Goal: Task Accomplishment & Management: Complete application form

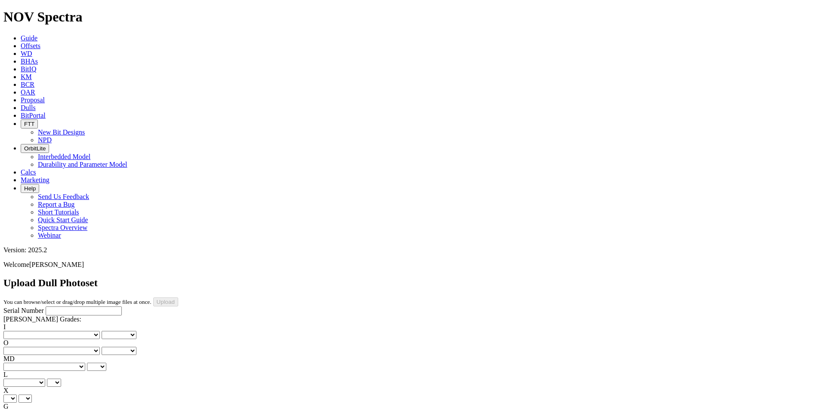
click at [57, 307] on input "Serial Number" at bounding box center [84, 311] width 76 height 9
type input "a"
type input "A302022"
click at [82, 307] on div "Serial Number A302022 [PERSON_NAME] Grades: I No lost, worn or damaged cutters …" at bounding box center [411, 387] width 816 height 161
click at [43, 331] on select "No lost, worn or damaged cutters 0 1 2 3 4 5 6 7 8 No diamond table left on any…" at bounding box center [51, 335] width 96 height 8
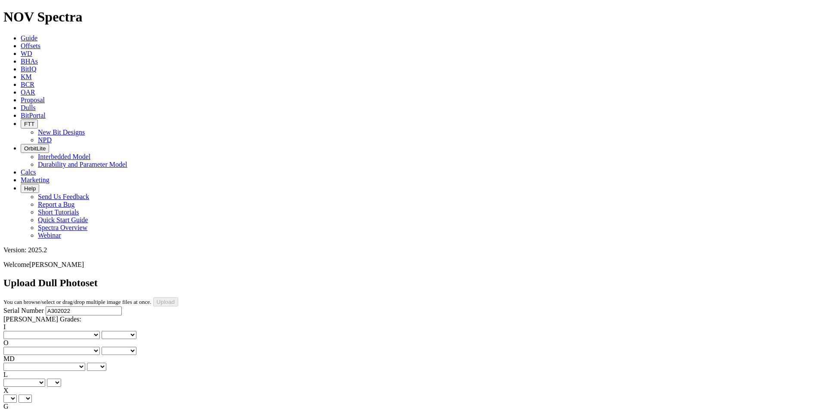
select select "number:1"
click at [17, 331] on select "No lost, worn or damaged cutters 0 1 2 3 4 5 6 7 8 No diamond table left on any…" at bounding box center [51, 335] width 96 height 8
select select "number:1"
click at [91, 347] on select "No lost, worn or damaged cutters 0 1 2 3 4 5 6 7 8 No diamond table left on any…" at bounding box center [51, 351] width 96 height 8
select select "number:3"
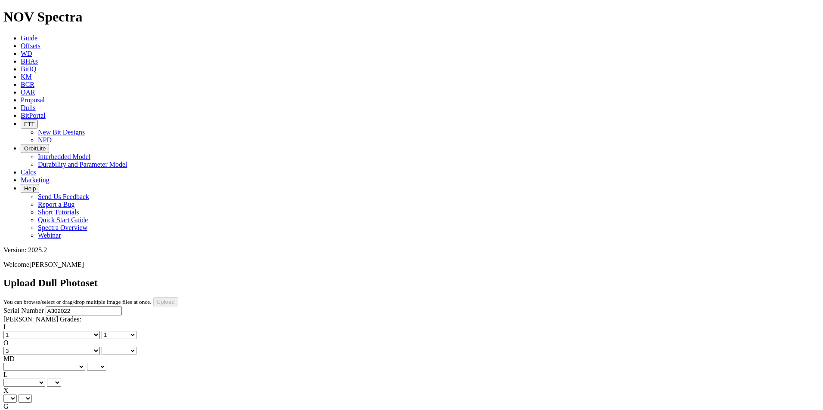
click at [61, 347] on select "No lost, worn or damaged cutters 0 1 2 3 4 5 6 7 8 No diamond table left on any…" at bounding box center [51, 351] width 96 height 8
select select "number:3"
click at [45, 363] on select "BF - Bond Failure BT - Broken Teeth/Cutters BU - Balled Up Bit CR - Cored CT - …" at bounding box center [44, 367] width 82 height 8
select select "string:BT"
click at [17, 363] on select "BF - Bond Failure BT - Broken Teeth/Cutters BU - Balled Up Bit CR - Cored CT - …" at bounding box center [44, 367] width 82 height 8
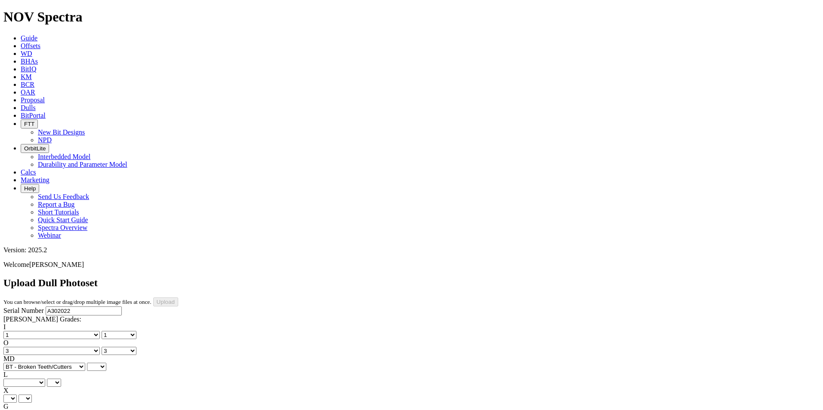
select select "string:BT"
click at [45, 379] on select "A - All C - Cone G - Gauge N - Nose S - Shoulder T - Taper" at bounding box center [24, 383] width 42 height 8
select select "string:S"
click at [45, 379] on select "A - All C - Cone G - Gauge N - Nose S - Shoulder T - Taper" at bounding box center [24, 383] width 42 height 8
select select "string:S"
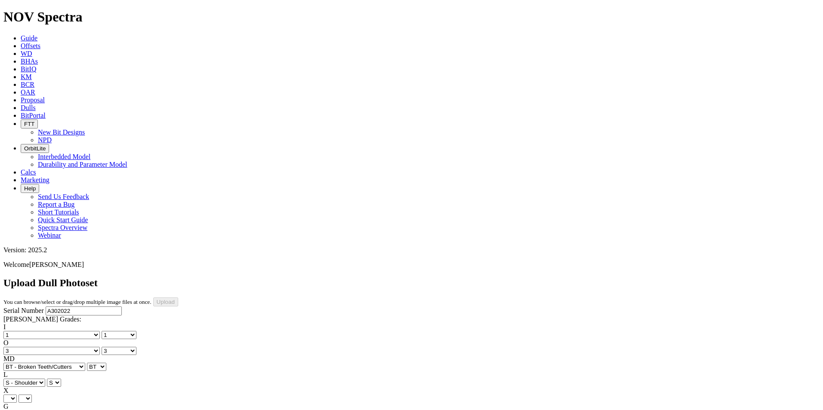
click at [17, 395] on select "X" at bounding box center [9, 399] width 13 height 8
select select "string:X"
click at [17, 395] on select "X" at bounding box center [9, 399] width 13 height 8
select select "string:X"
click at [89, 410] on select "Unknown I - In Gauge 1 - 1/16 in Undergauge" 2 - 2/16 in Undergauge = ⅛ in" 8 -…" at bounding box center [47, 415] width 88 height 8
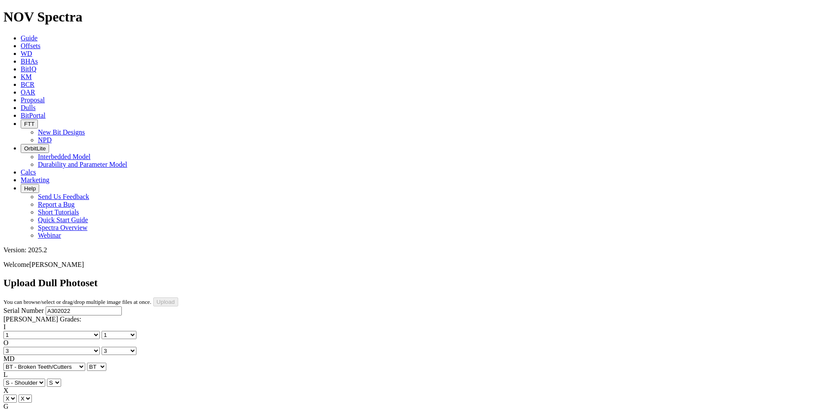
select select "string:I"
click at [61, 410] on select "Unknown I - In Gauge 1 - 1/16 in Undergauge" 2 - 2/16 in Undergauge = ⅛ in" 8 -…" at bounding box center [47, 415] width 88 height 8
select select "string:I"
select select "string:WT"
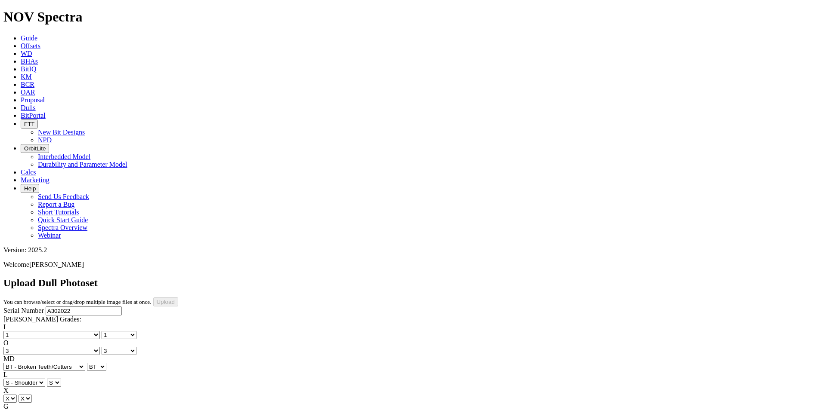
select select "string:WT"
select select "string:CT"
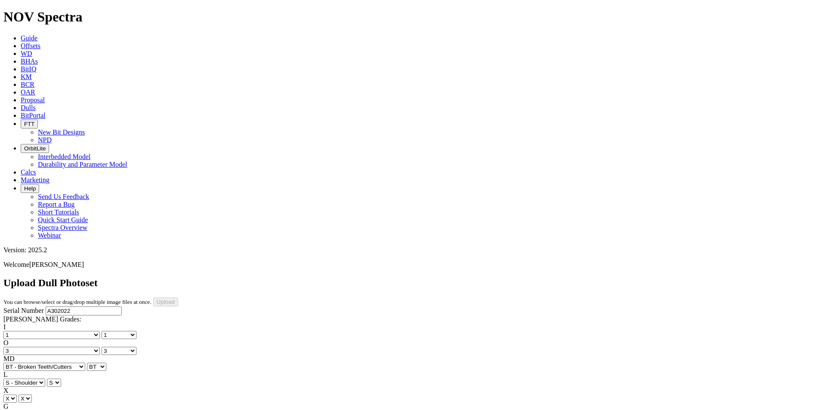
select select "string:CT"
select select "string:TD"
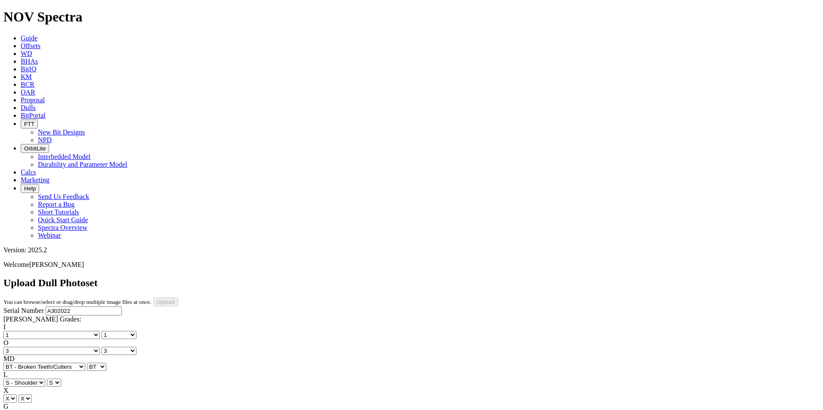
select select "string:WT"
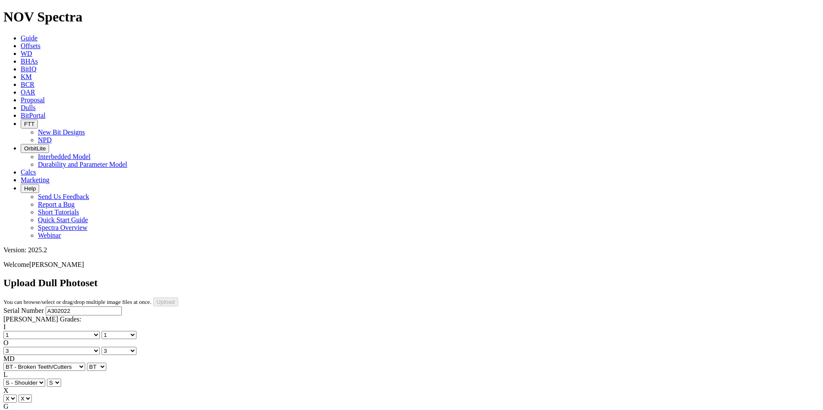
type input "[DATE]"
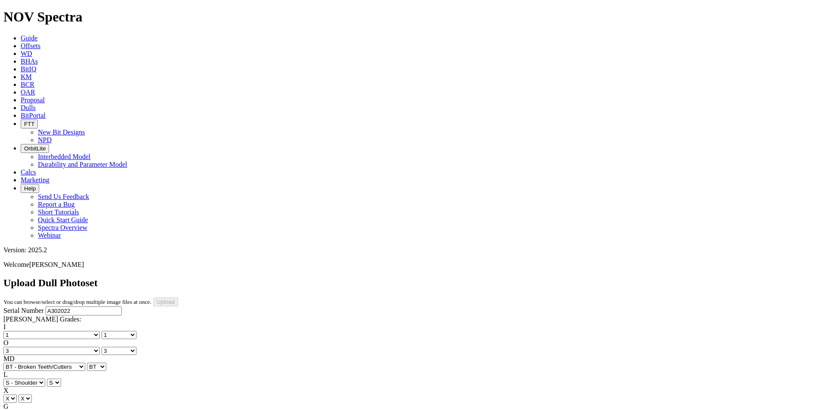
drag, startPoint x: 317, startPoint y: 212, endPoint x: 303, endPoint y: 225, distance: 19.2
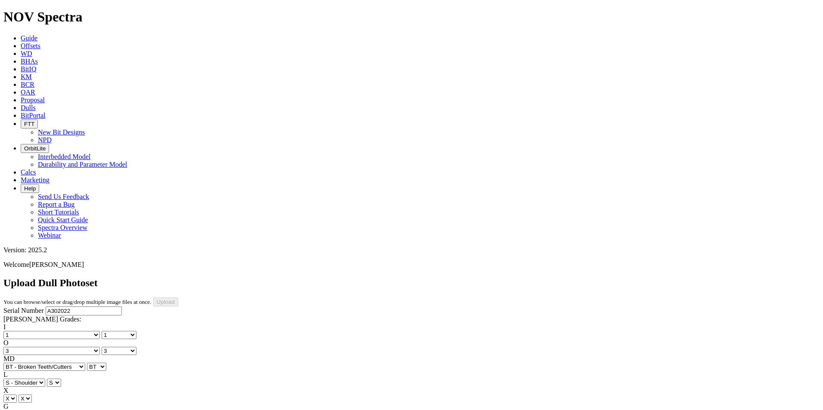
click at [178, 298] on input "Upload" at bounding box center [165, 302] width 25 height 9
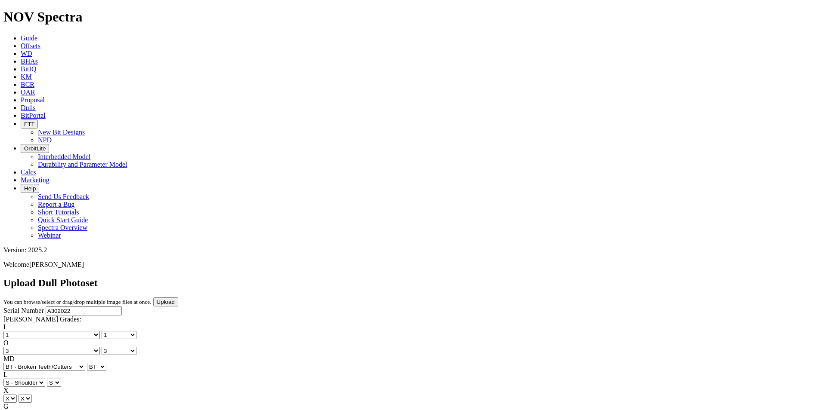
click at [178, 298] on input "Upload" at bounding box center [165, 302] width 25 height 9
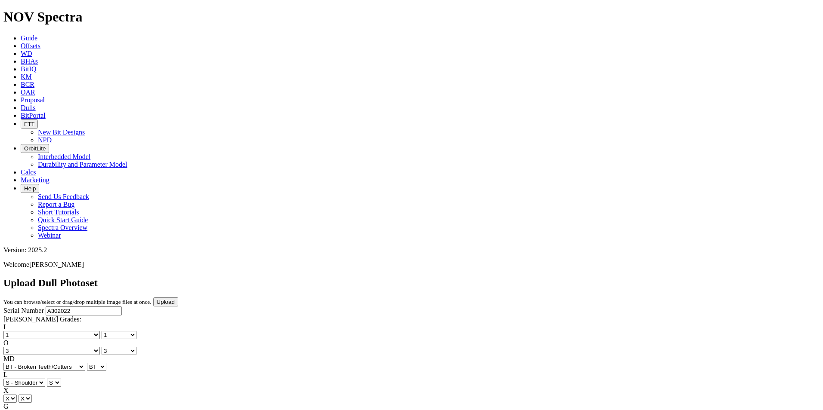
click at [178, 298] on input "Upload" at bounding box center [165, 302] width 25 height 9
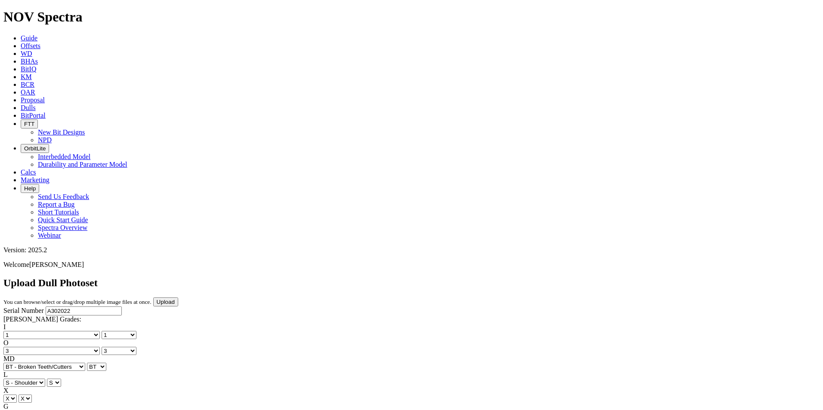
click at [178, 298] on input "Upload" at bounding box center [165, 302] width 25 height 9
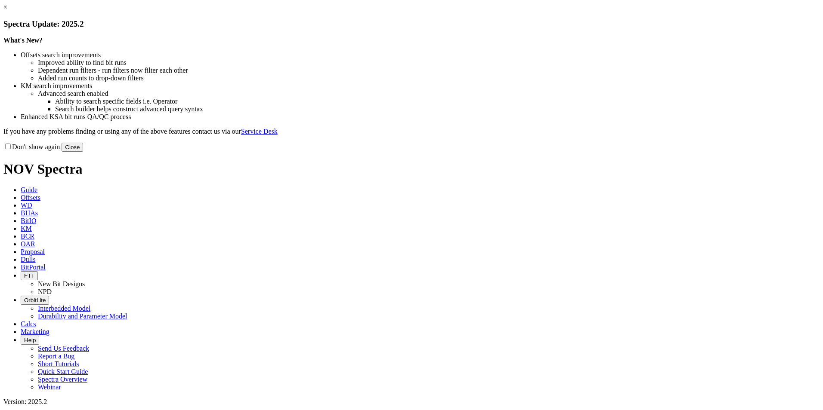
click at [83, 152] on button "Close" at bounding box center [73, 147] width 22 height 9
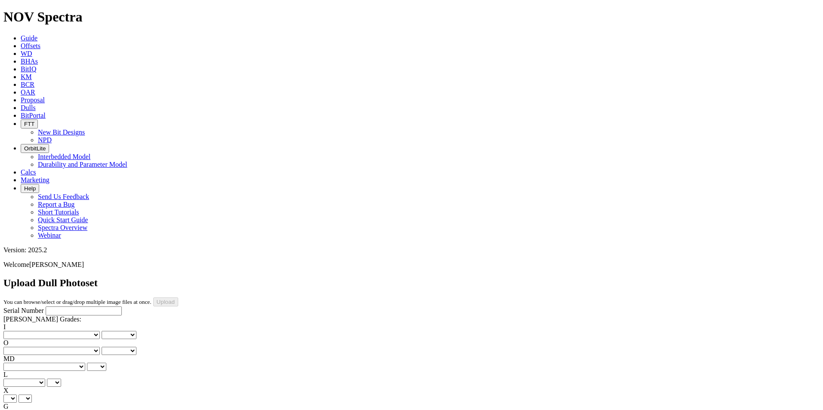
click at [34, 81] on link "BCR" at bounding box center [28, 84] width 14 height 7
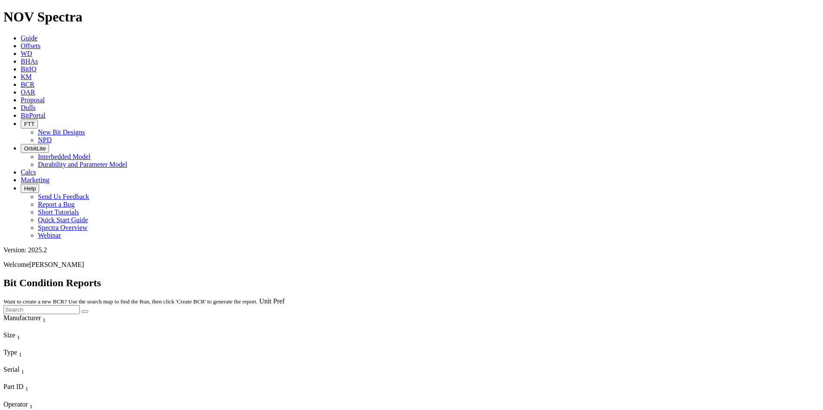
click at [80, 305] on input "text" at bounding box center [41, 309] width 76 height 9
click at [36, 104] on span "Dulls" at bounding box center [28, 107] width 15 height 7
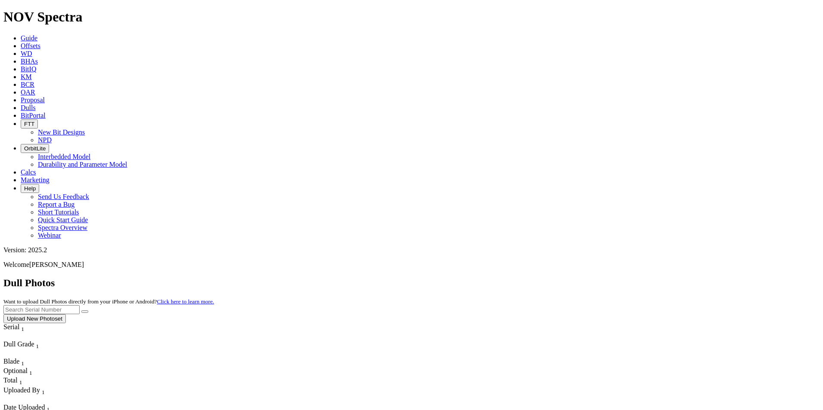
click at [80, 305] on input "text" at bounding box center [41, 309] width 76 height 9
type input "A302022"
click at [88, 311] on button "submit" at bounding box center [84, 312] width 7 height 3
click at [85, 312] on icon "submit" at bounding box center [85, 312] width 0 height 0
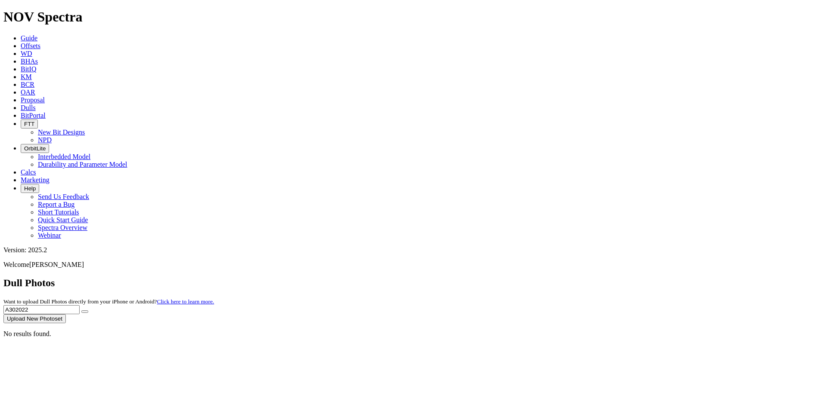
click at [66, 315] on button "Upload New Photoset" at bounding box center [34, 319] width 62 height 9
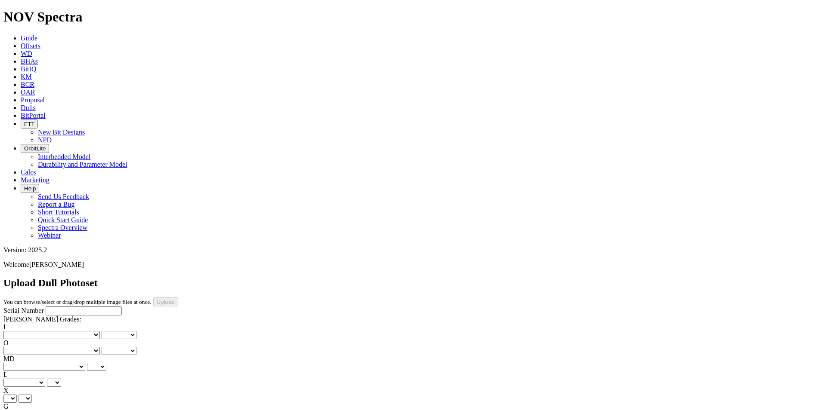
click at [49, 307] on input "Serial Number" at bounding box center [84, 311] width 76 height 9
type input "A302022"
type input "[DATE]"
click at [56, 307] on input "A302022" at bounding box center [84, 311] width 76 height 9
type input "A302022"
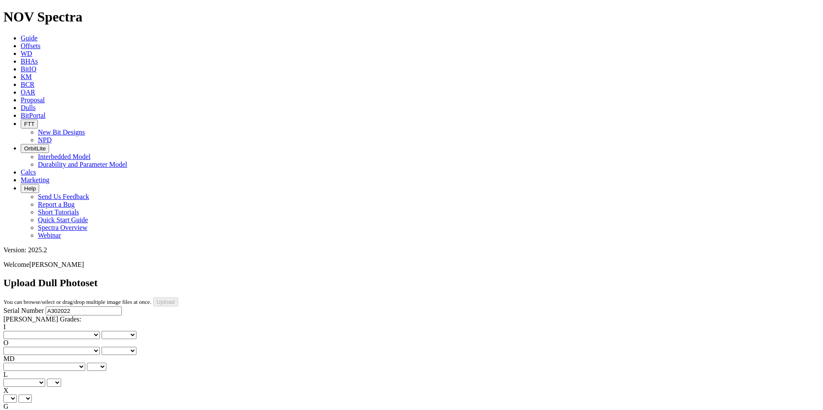
click at [44, 331] on select "No lost, worn or damaged cutters 0 1 2 3 4 5 6 7 8 No diamond table left on any…" at bounding box center [51, 335] width 96 height 8
select select "number:1"
click at [17, 331] on select "No lost, worn or damaged cutters 0 1 2 3 4 5 6 7 8 No diamond table left on any…" at bounding box center [51, 335] width 96 height 8
select select "number:1"
click at [93, 347] on select "No lost, worn or damaged cutters 0 1 2 3 4 5 6 7 8 No diamond table left on any…" at bounding box center [51, 351] width 96 height 8
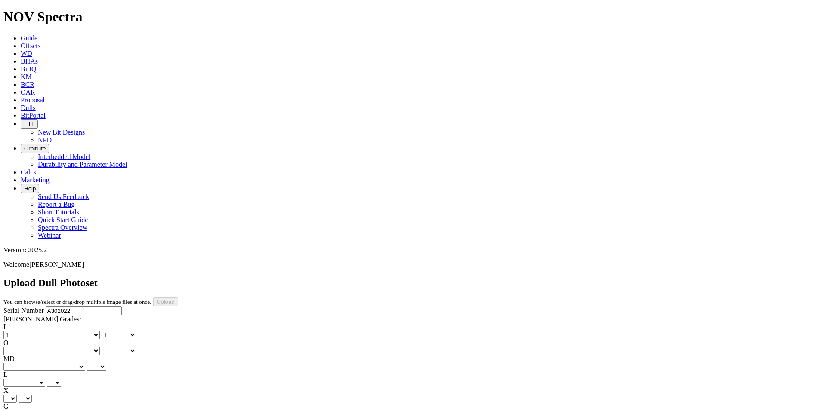
select select "number:3"
click at [61, 347] on select "No lost, worn or damaged cutters 0 1 2 3 4 5 6 7 8 No diamond table left on any…" at bounding box center [51, 351] width 96 height 8
select select "number:3"
click at [48, 363] on select "BF - Bond Failure BT - Broken Teeth/Cutters BU - Balled Up Bit CR - Cored CT - …" at bounding box center [44, 367] width 82 height 8
select select "string:BT"
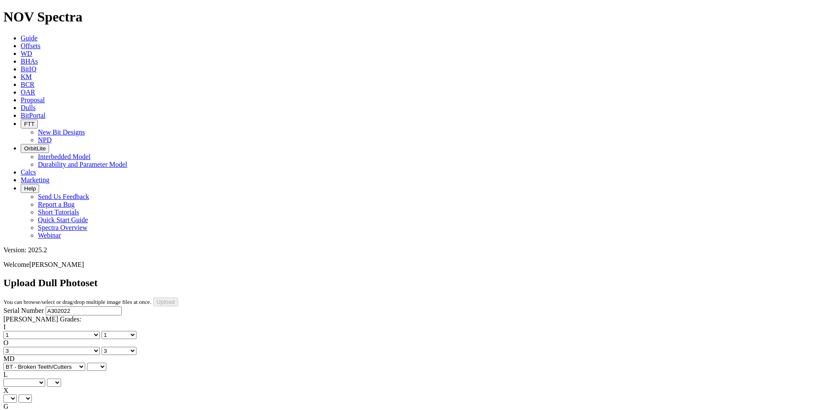
click at [17, 363] on select "BF - Bond Failure BT - Broken Teeth/Cutters BU - Balled Up Bit CR - Cored CT - …" at bounding box center [44, 367] width 82 height 8
select select "string:BT"
click at [45, 379] on select "A - All C - Cone G - Gauge N - Nose S - Shoulder T - Taper" at bounding box center [24, 383] width 42 height 8
select select "string:S"
click at [45, 379] on select "A - All C - Cone G - Gauge N - Nose S - Shoulder T - Taper" at bounding box center [24, 383] width 42 height 8
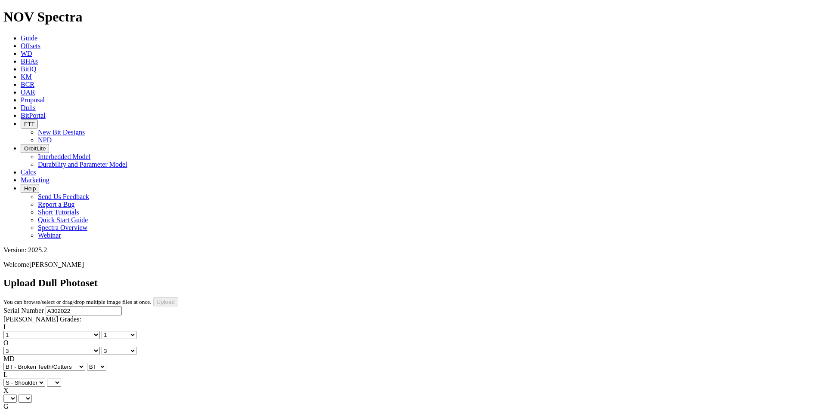
select select "string:S"
click at [17, 395] on select "X" at bounding box center [9, 399] width 13 height 8
select select "string:X"
click at [17, 395] on select "X" at bounding box center [9, 399] width 13 height 8
select select "string:X"
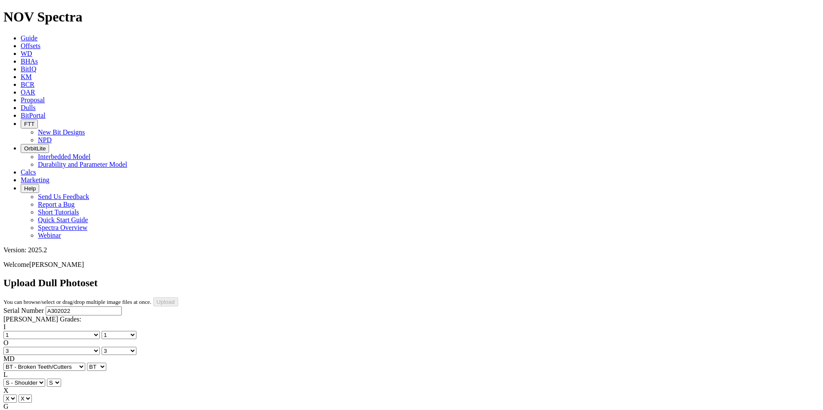
click at [74, 410] on select "Unknown I - In Gauge 1 - 1/16 in Undergauge" 2 - 2/16 in Undergauge = ⅛ in" 8 -…" at bounding box center [47, 415] width 88 height 8
select select "string:I"
click at [61, 410] on select "Unknown I - In Gauge 1 - 1/16 in Undergauge" 2 - 2/16 in Undergauge = ⅛ in" 8 -…" at bounding box center [47, 415] width 88 height 8
select select "string:I"
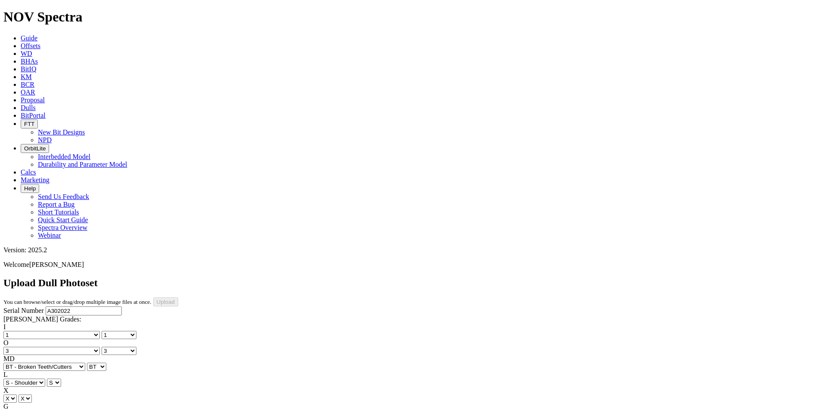
select select "string:WT"
select select "string:TD"
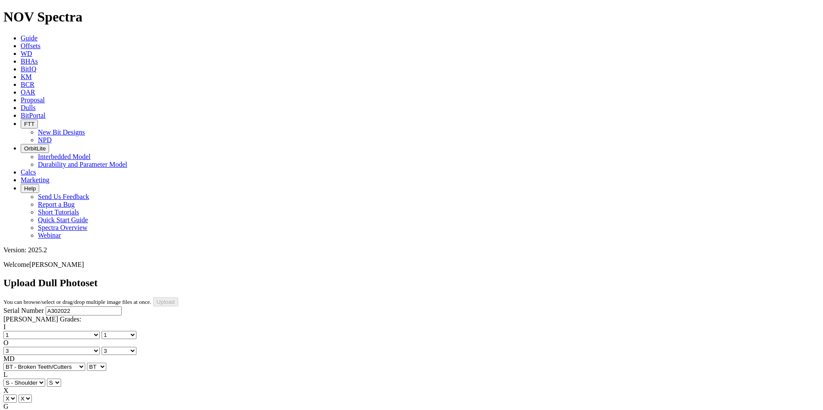
select select "string:TD"
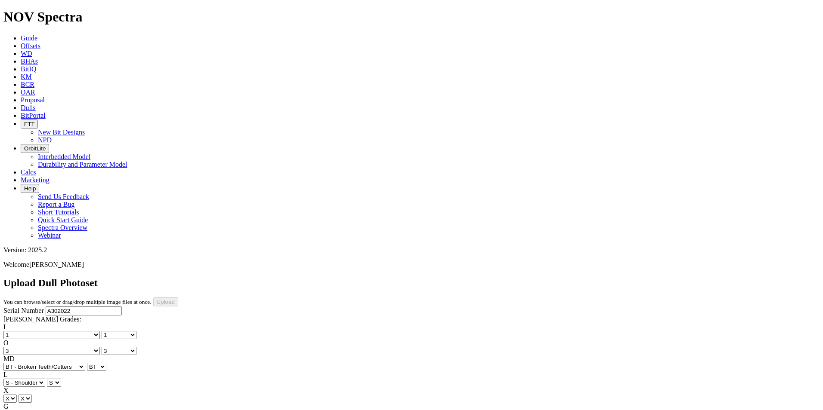
select select "string:IsoPhoto"
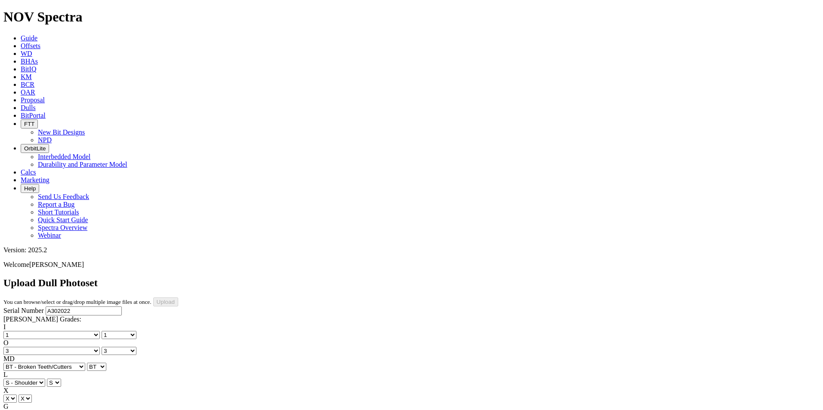
click at [178, 298] on input "Upload" at bounding box center [165, 302] width 25 height 9
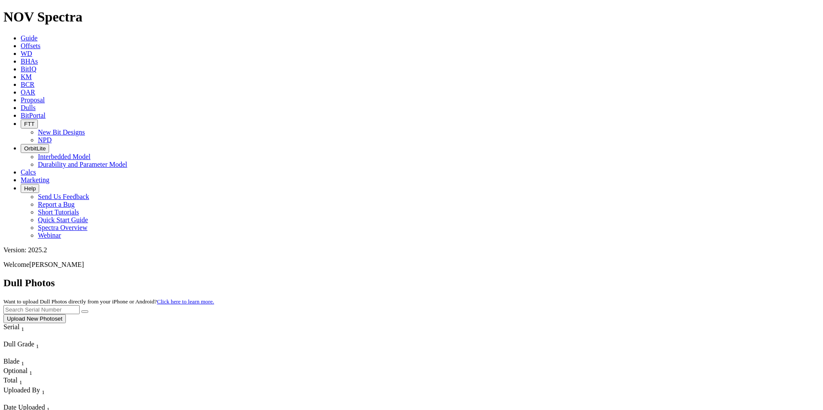
click at [34, 81] on span "BCR" at bounding box center [28, 84] width 14 height 7
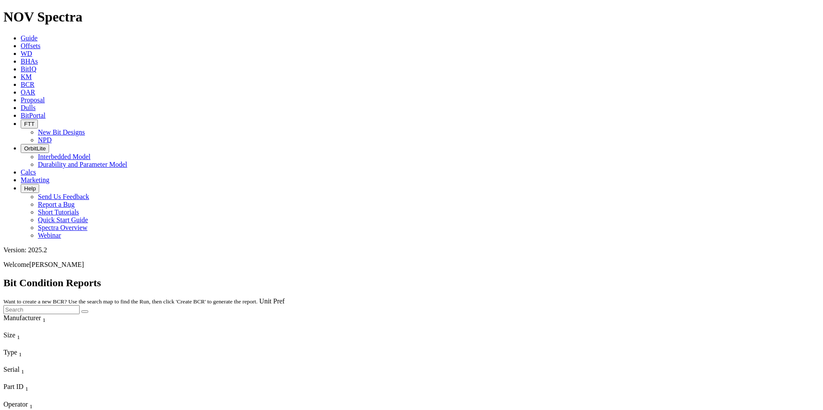
click at [80, 305] on input "text" at bounding box center [41, 309] width 76 height 9
type input "a"
type input "A302022"
click at [81, 311] on button "submit" at bounding box center [84, 312] width 7 height 3
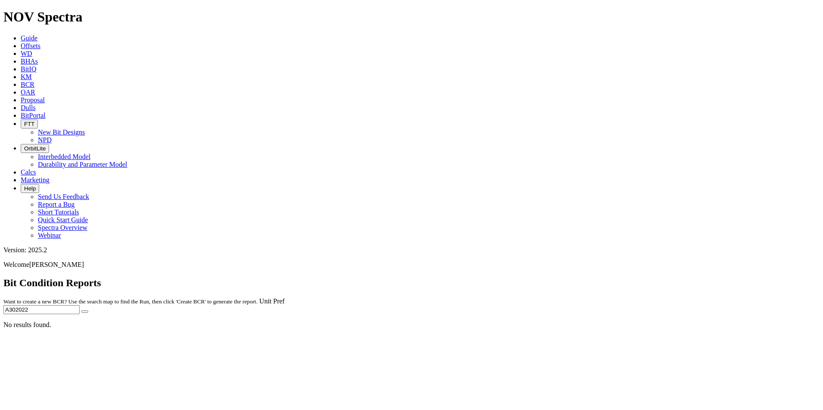
click at [88, 311] on button "submit" at bounding box center [84, 312] width 7 height 3
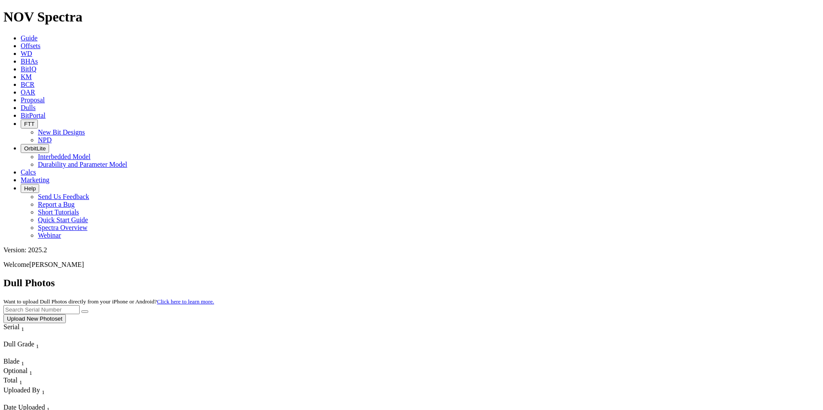
click at [21, 81] on icon at bounding box center [21, 84] width 0 height 7
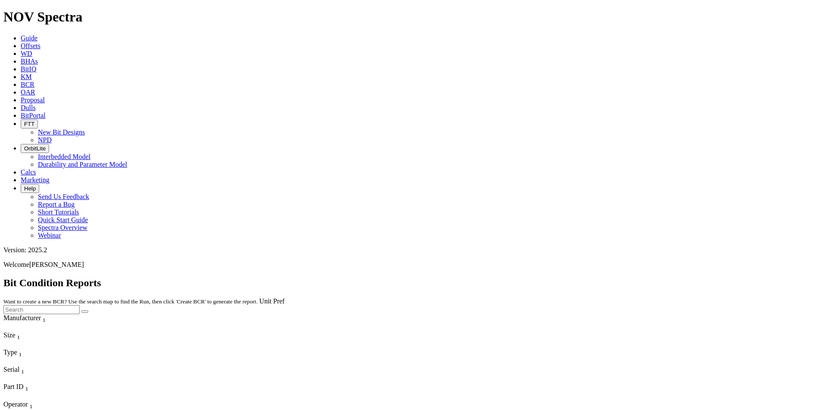
click at [21, 42] on icon at bounding box center [21, 45] width 0 height 7
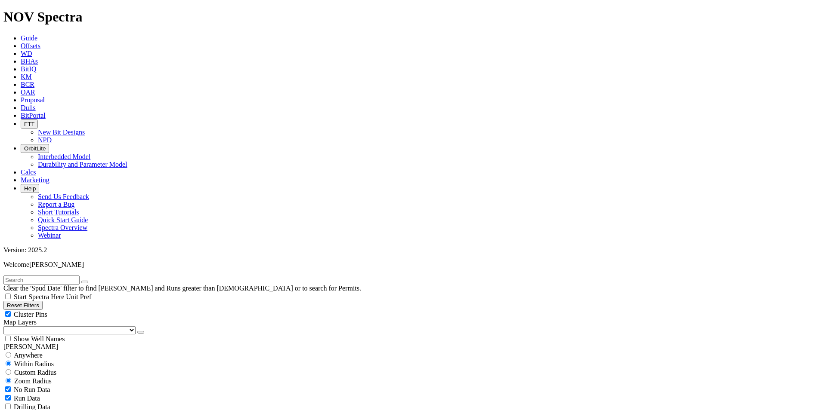
click at [71, 276] on input "text" at bounding box center [41, 280] width 76 height 9
type input "A302022"
click at [30, 352] on span "Anywhere" at bounding box center [28, 355] width 29 height 7
radio input "true"
radio input "false"
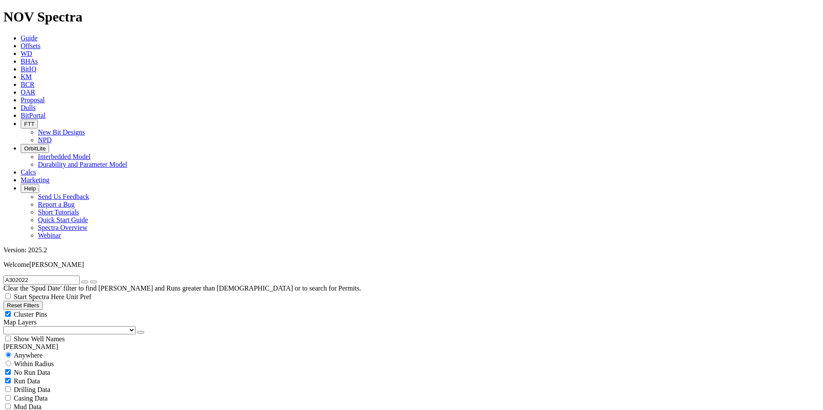
click at [93, 282] on icon "submit" at bounding box center [93, 282] width 0 height 0
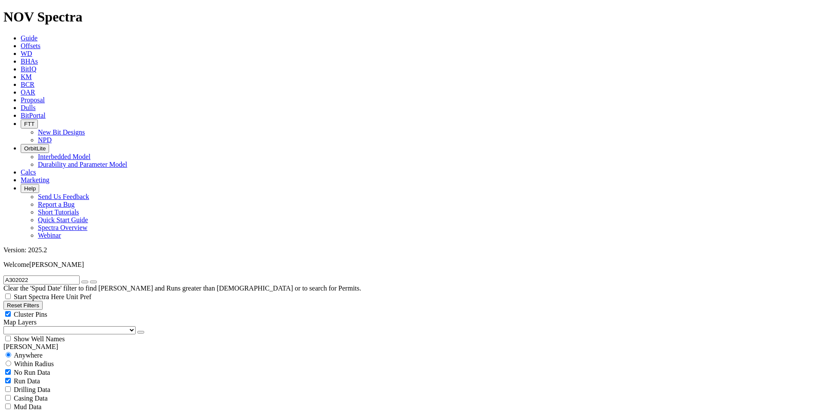
click at [93, 282] on icon "submit" at bounding box center [93, 282] width 0 height 0
